Goal: Transaction & Acquisition: Download file/media

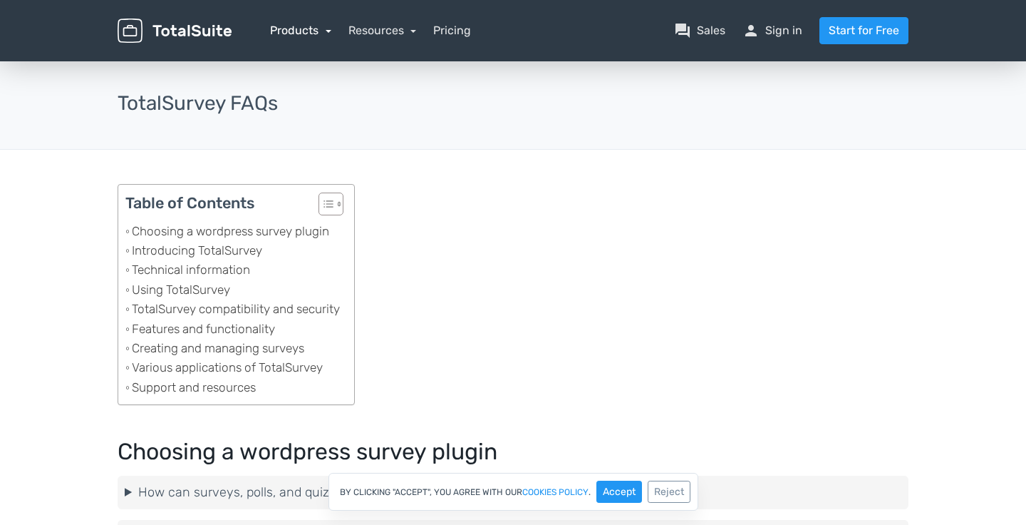
click at [293, 26] on link "Products" at bounding box center [300, 31] width 61 height 14
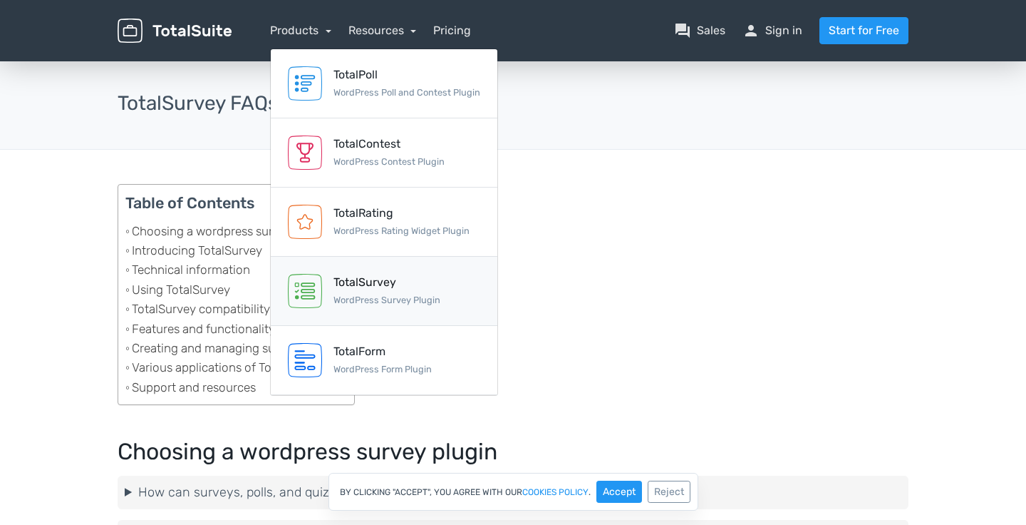
click at [376, 277] on div "TotalSurvey" at bounding box center [387, 282] width 107 height 17
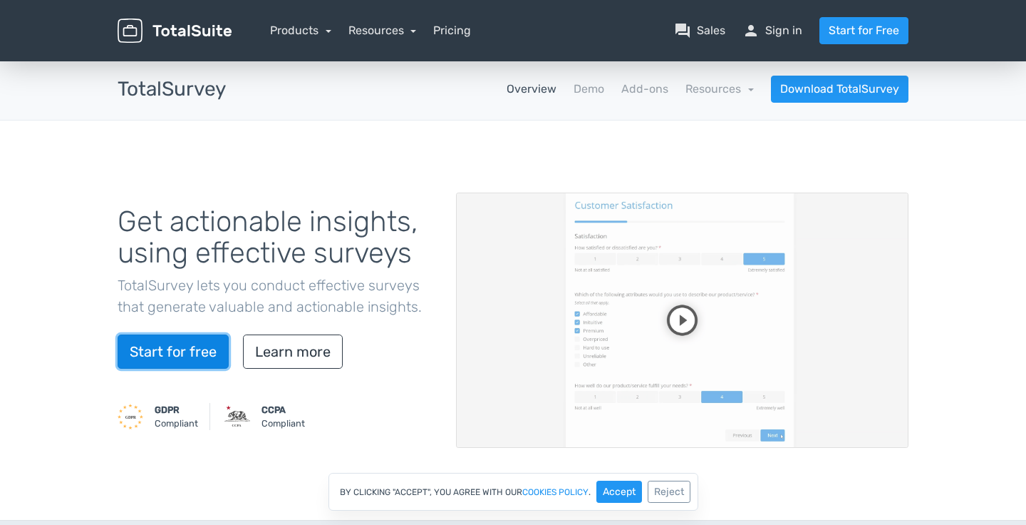
click at [182, 357] on link "Start for free" at bounding box center [173, 351] width 111 height 34
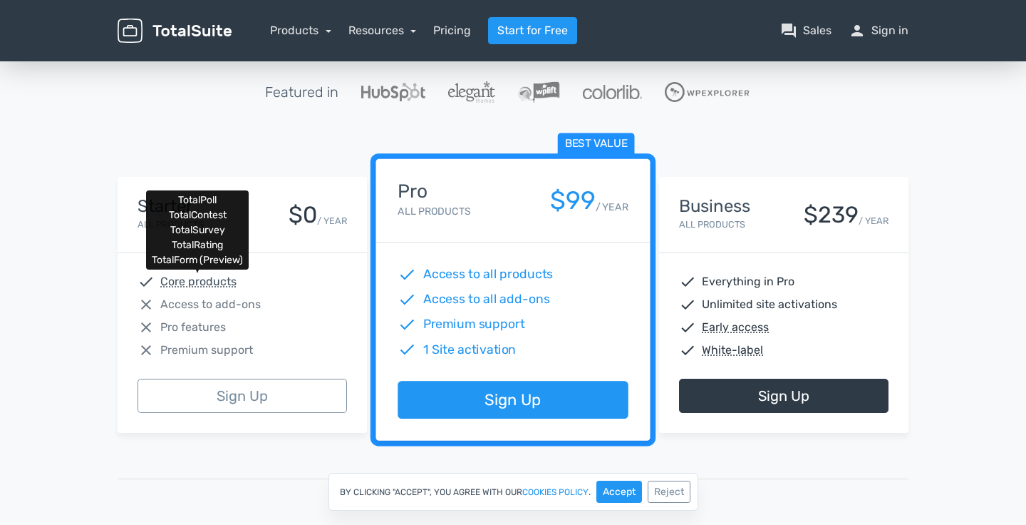
scroll to position [155, 0]
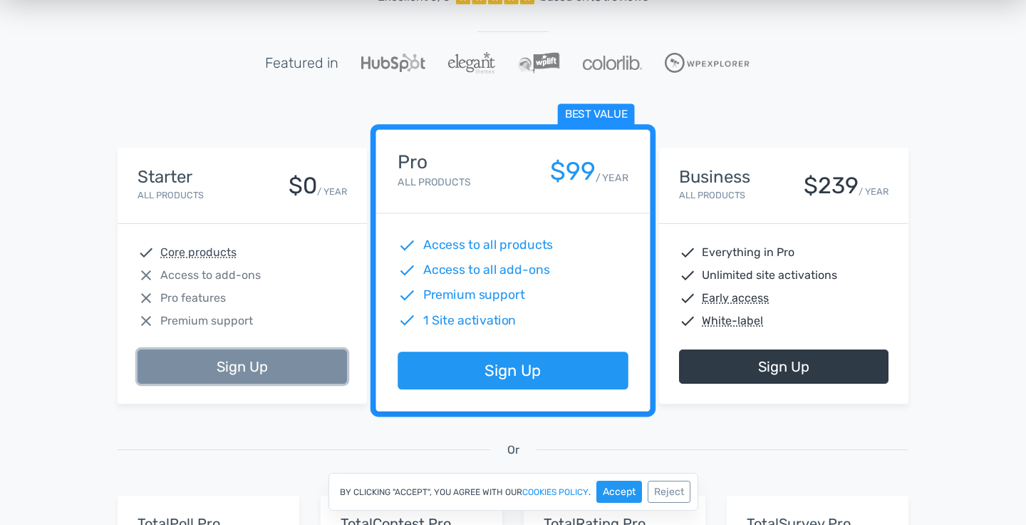
click at [242, 369] on link "Sign Up" at bounding box center [243, 366] width 210 height 34
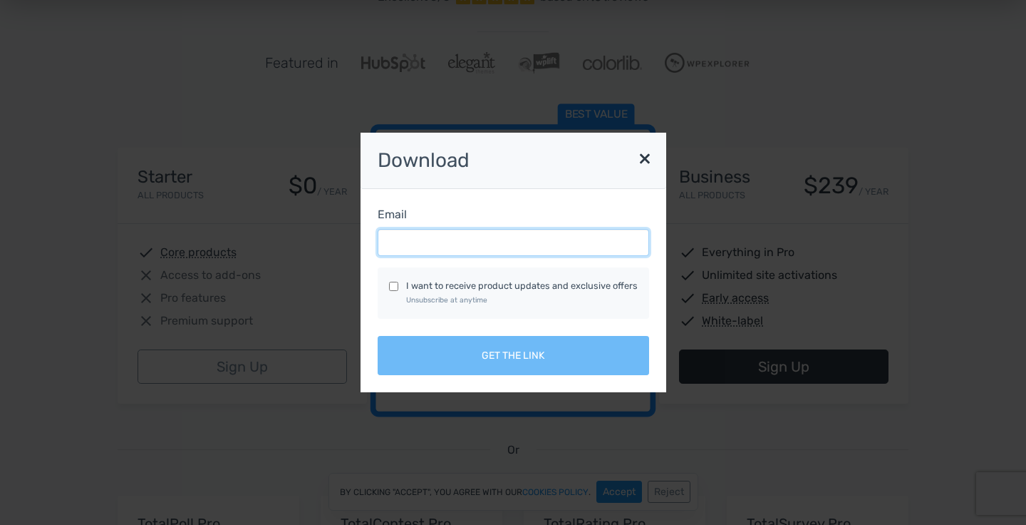
click at [432, 238] on input "Email" at bounding box center [514, 242] width 272 height 27
type input "quamar.allodev@gmail.com"
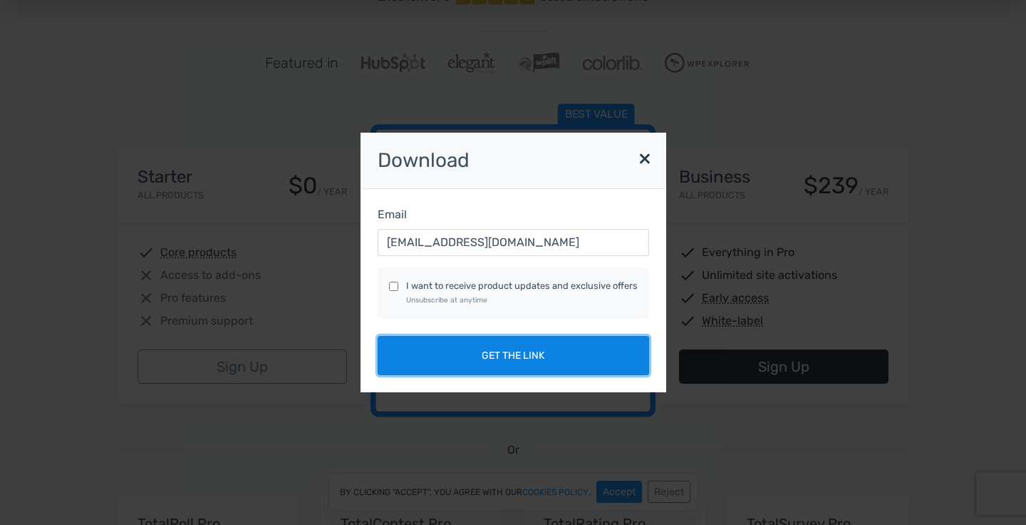
click at [465, 358] on button "Get the link" at bounding box center [514, 355] width 272 height 39
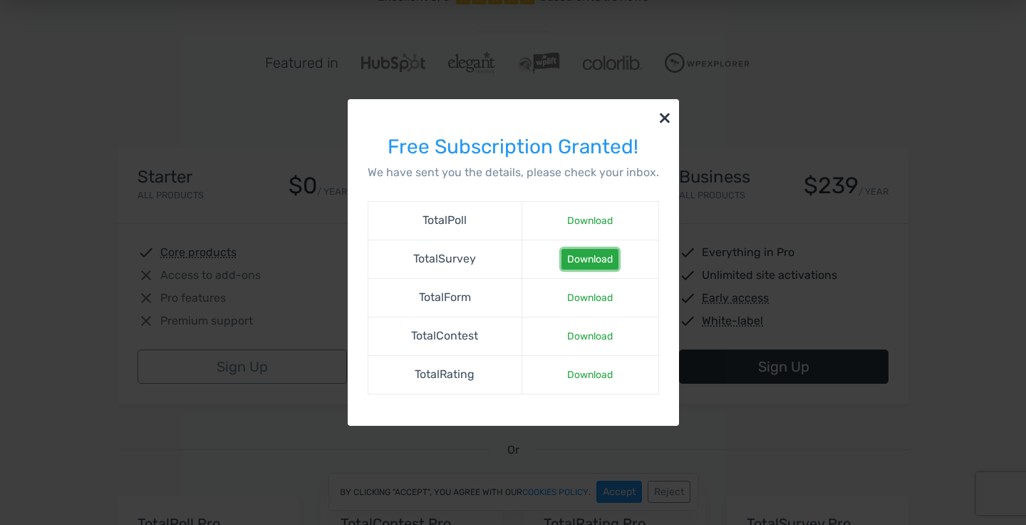
click at [587, 259] on link "Download" at bounding box center [590, 259] width 57 height 21
click at [664, 111] on button "×" at bounding box center [665, 117] width 29 height 36
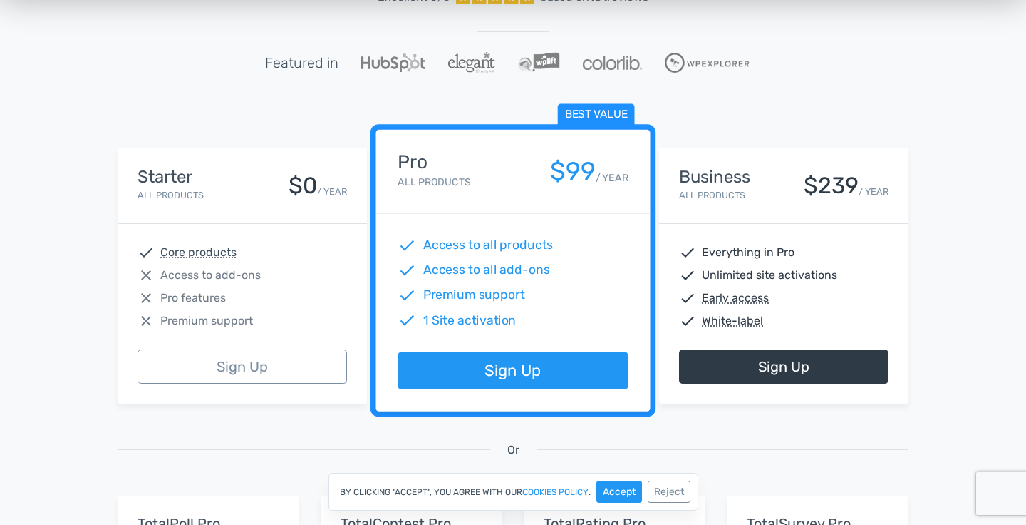
scroll to position [0, 0]
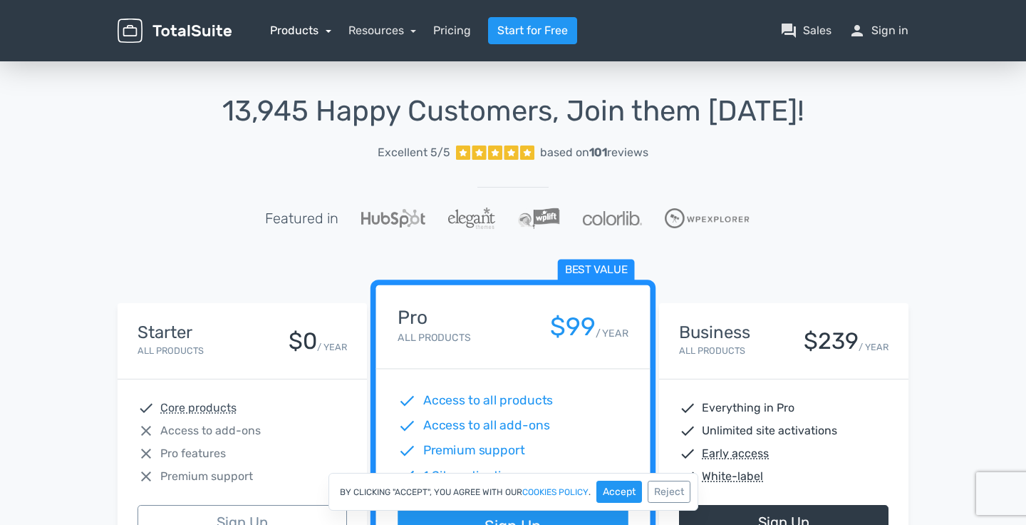
click at [294, 29] on link "Products" at bounding box center [300, 31] width 61 height 14
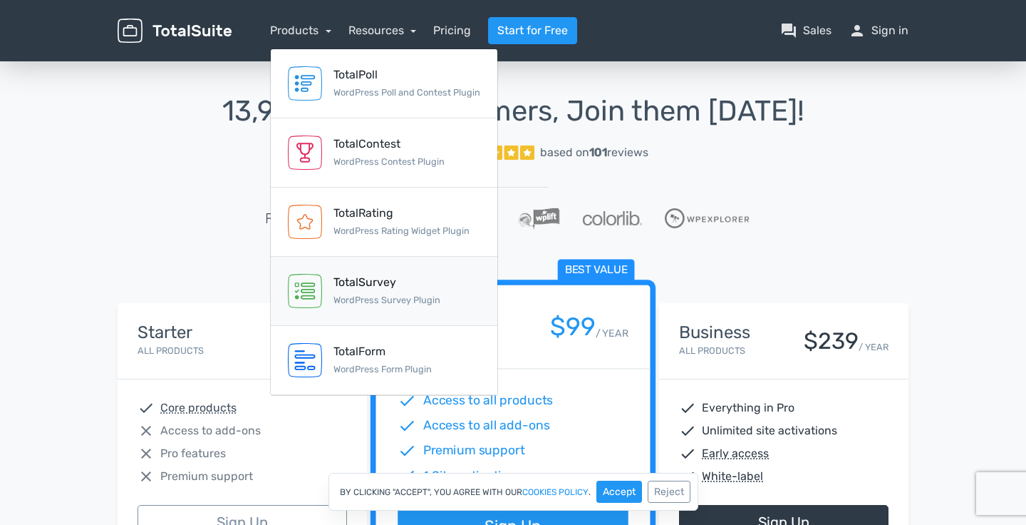
click at [376, 279] on div "TotalSurvey" at bounding box center [387, 282] width 107 height 17
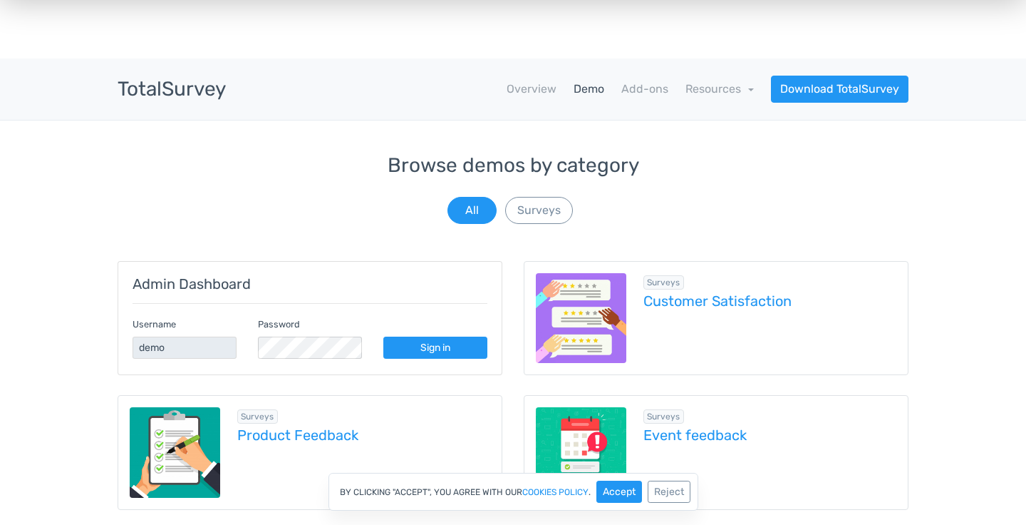
scroll to position [170, 0]
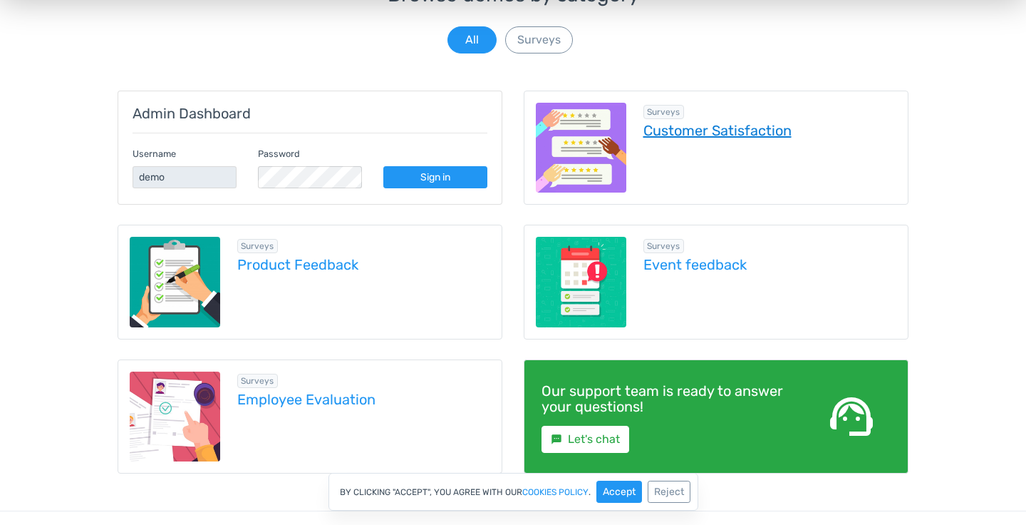
click at [684, 128] on link "Customer Satisfaction" at bounding box center [771, 131] width 254 height 16
click at [644, 123] on link "Customer Satisfaction" at bounding box center [771, 131] width 254 height 16
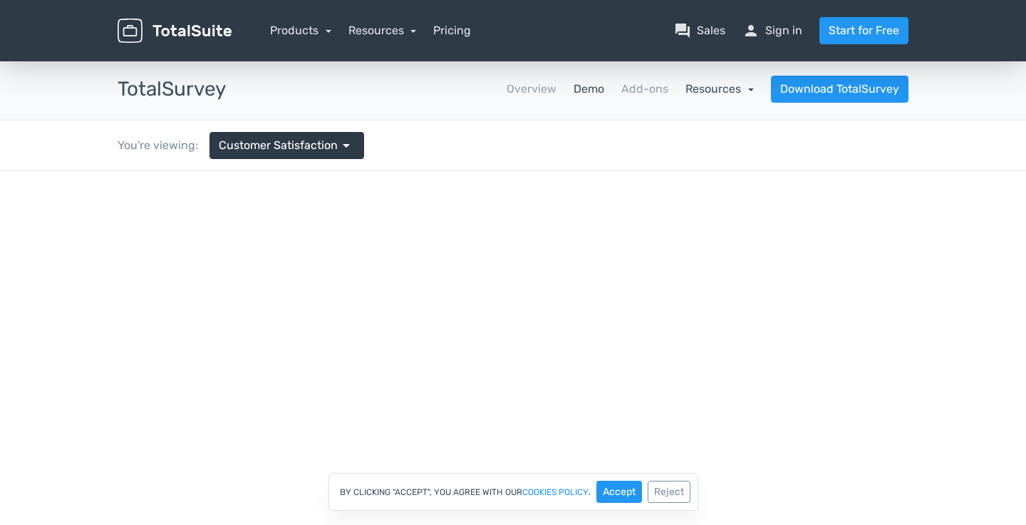
click at [751, 93] on link "Resources" at bounding box center [720, 89] width 68 height 14
click at [596, 91] on link "Demo" at bounding box center [589, 89] width 31 height 17
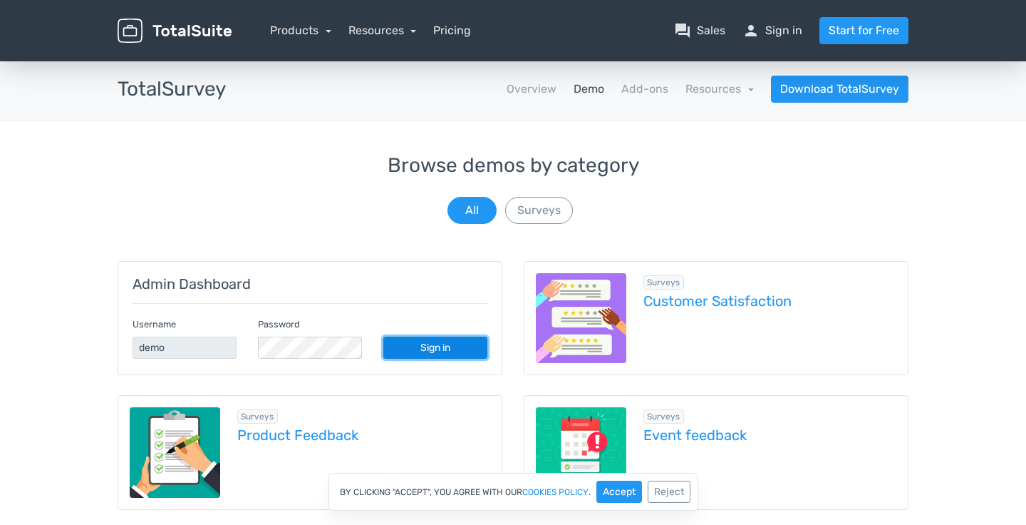
click at [434, 354] on link "Sign in" at bounding box center [436, 347] width 104 height 22
